Goal: Browse casually

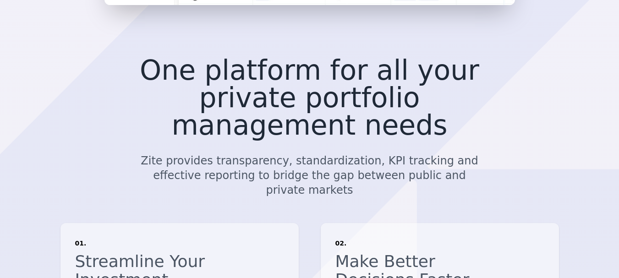
scroll to position [511, 0]
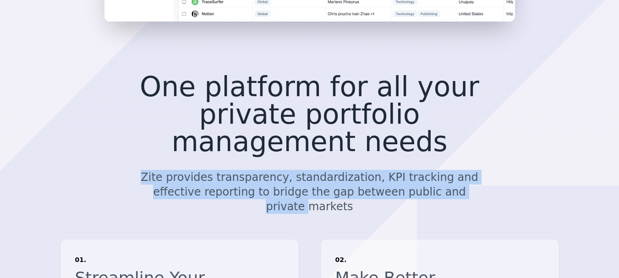
drag, startPoint x: 169, startPoint y: 106, endPoint x: 425, endPoint y: 133, distance: 257.6
click at [425, 133] on div "One platform for all your private portfolio management needs Zite provides tran…" at bounding box center [309, 153] width 411 height 174
click at [205, 170] on p "Zite provides transparency, standardization, KPI tracking and effective reporti…" at bounding box center [310, 192] width 352 height 44
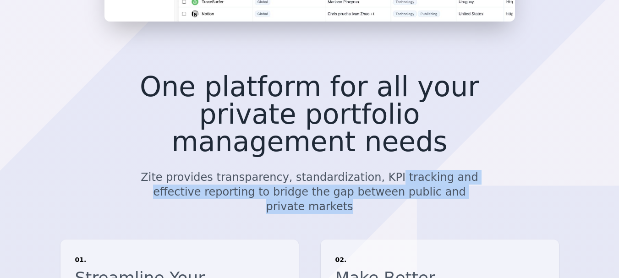
drag, startPoint x: 367, startPoint y: 127, endPoint x: 456, endPoint y: 151, distance: 92.9
click at [459, 151] on div "One platform for all your private portfolio management needs Zite provides tran…" at bounding box center [309, 153] width 411 height 174
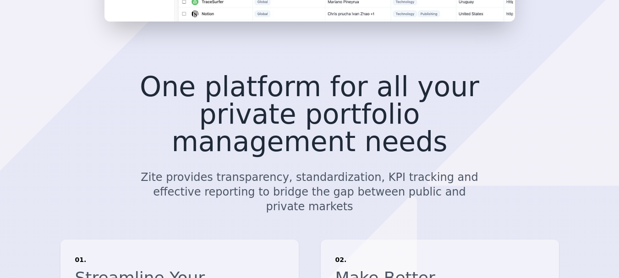
click at [229, 170] on p "Zite provides transparency, standardization, KPI tracking and effective reporti…" at bounding box center [310, 192] width 352 height 44
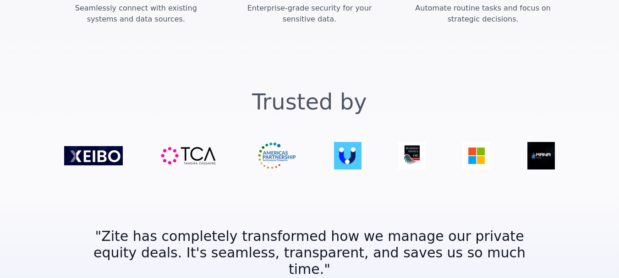
scroll to position [1462, 0]
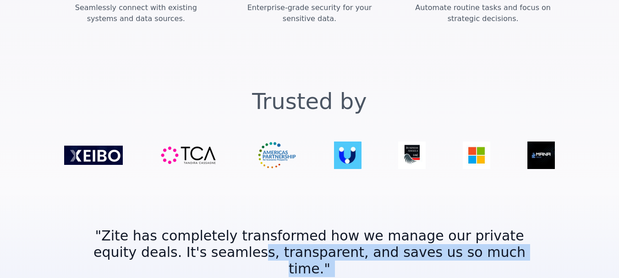
drag, startPoint x: 216, startPoint y: 135, endPoint x: 277, endPoint y: 152, distance: 63.1
click at [276, 191] on div "" Zite has completely transformed how we manage our private equity deals. It's …" at bounding box center [309, 268] width 469 height 154
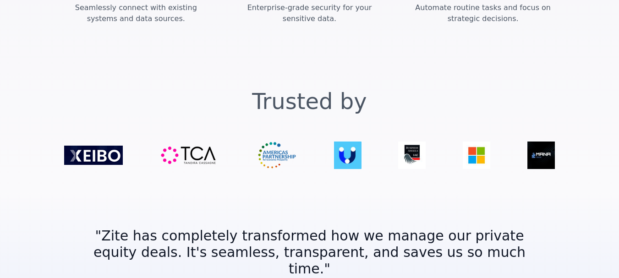
click at [143, 228] on blockquote "" Zite has completely transformed how we manage our private equity deals. It's …" at bounding box center [310, 252] width 440 height 49
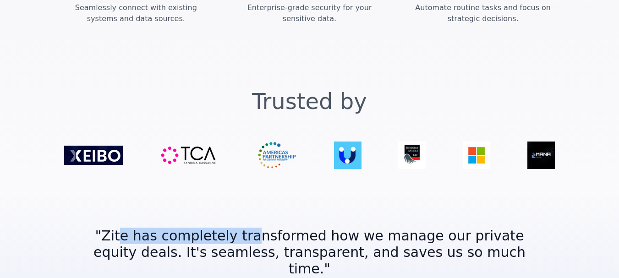
drag, startPoint x: 114, startPoint y: 117, endPoint x: 233, endPoint y: 123, distance: 118.8
click at [233, 228] on blockquote "" Zite has completely transformed how we manage our private equity deals. It's …" at bounding box center [310, 252] width 440 height 49
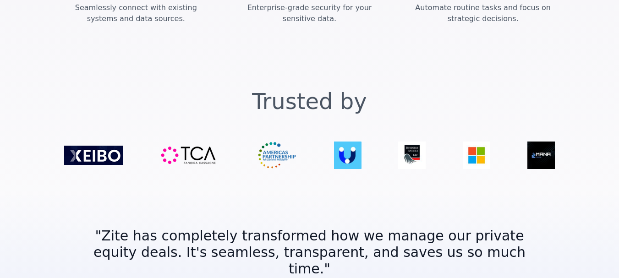
click at [288, 204] on div "" Zite has completely transformed how we manage our private equity deals. It's …" at bounding box center [309, 268] width 469 height 154
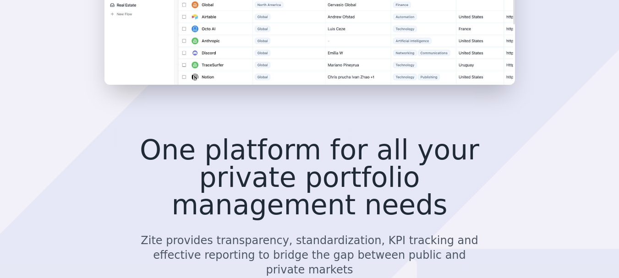
scroll to position [486, 0]
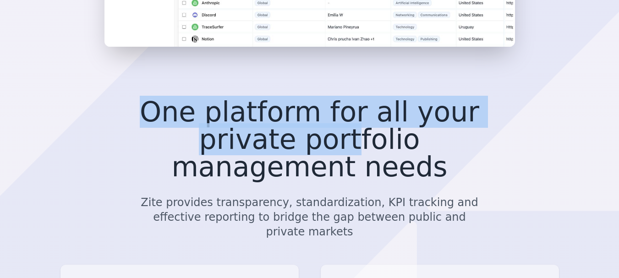
drag, startPoint x: 132, startPoint y: 94, endPoint x: 192, endPoint y: 104, distance: 61.2
click at [192, 104] on h2 "One platform for all your private portfolio management needs" at bounding box center [309, 139] width 381 height 82
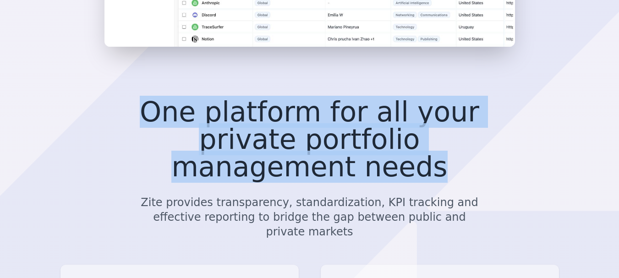
drag, startPoint x: 475, startPoint y: 119, endPoint x: 78, endPoint y: 41, distance: 404.1
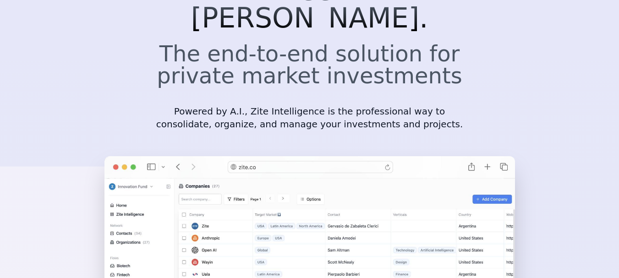
scroll to position [0, 0]
